Goal: Task Accomplishment & Management: Manage account settings

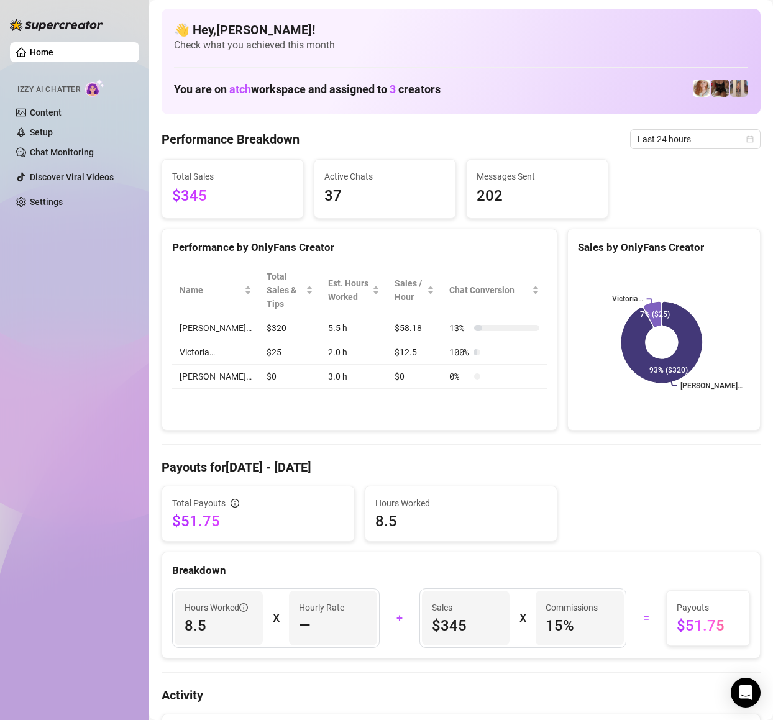
click at [675, 142] on span "Last 24 hours" at bounding box center [695, 139] width 116 height 19
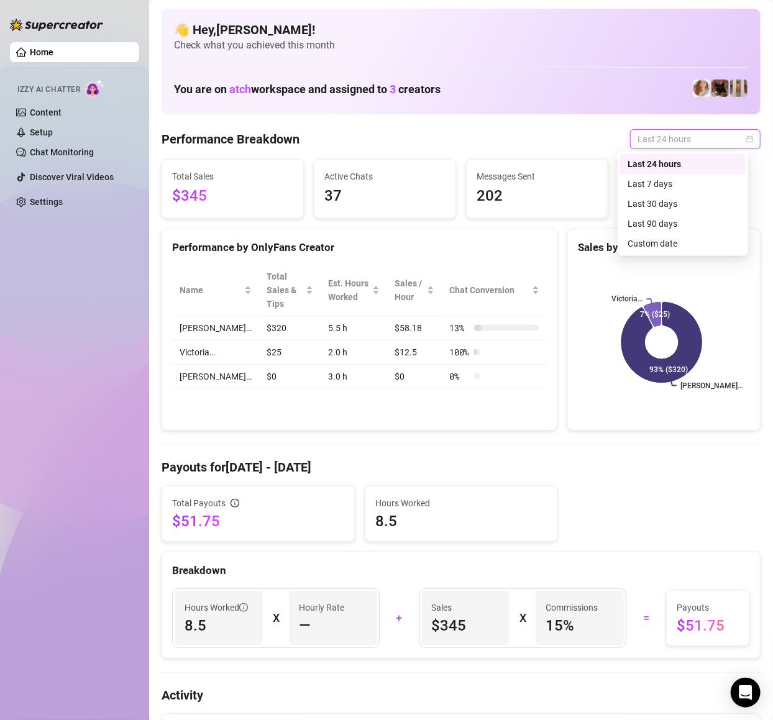
click at [679, 162] on div "Last 24 hours" at bounding box center [682, 164] width 111 height 14
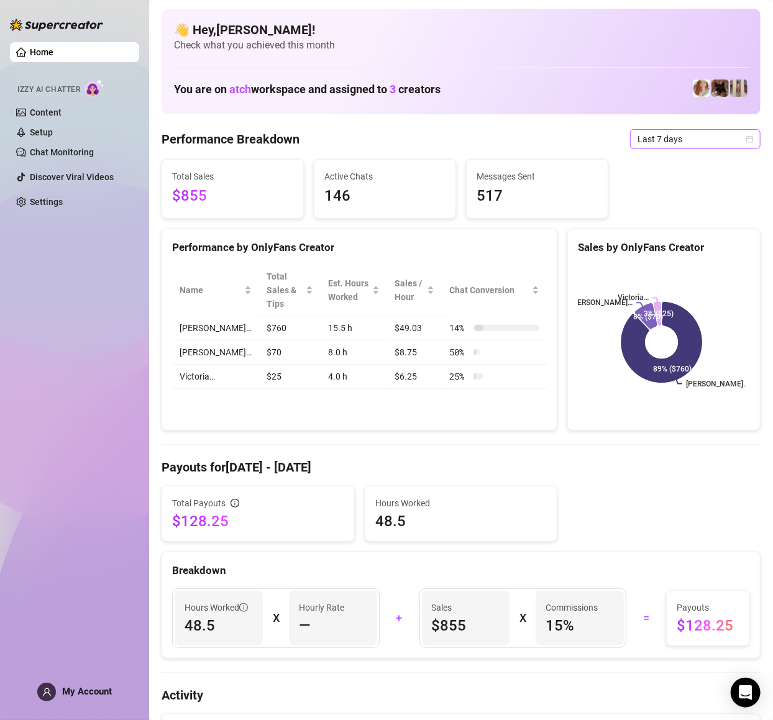
click at [682, 135] on span "Last 7 days" at bounding box center [695, 139] width 116 height 19
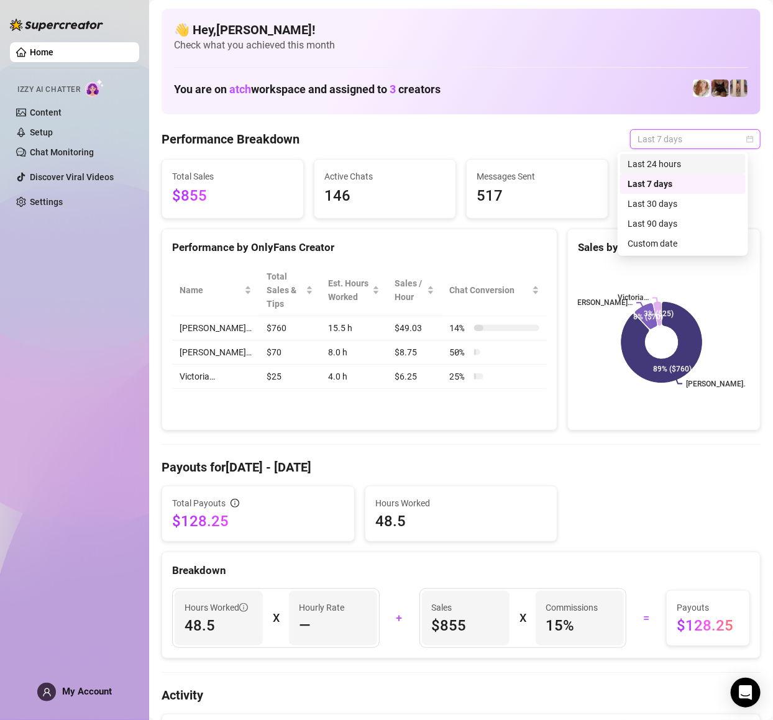
click at [675, 165] on div "Last 24 hours" at bounding box center [682, 164] width 111 height 14
